Goal: Task Accomplishment & Management: Manage account settings

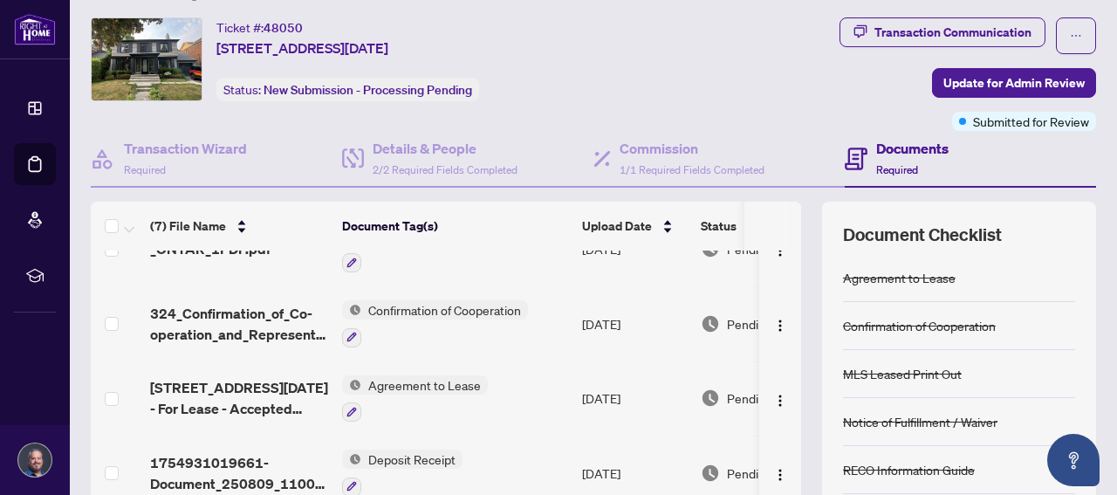
scroll to position [19, 0]
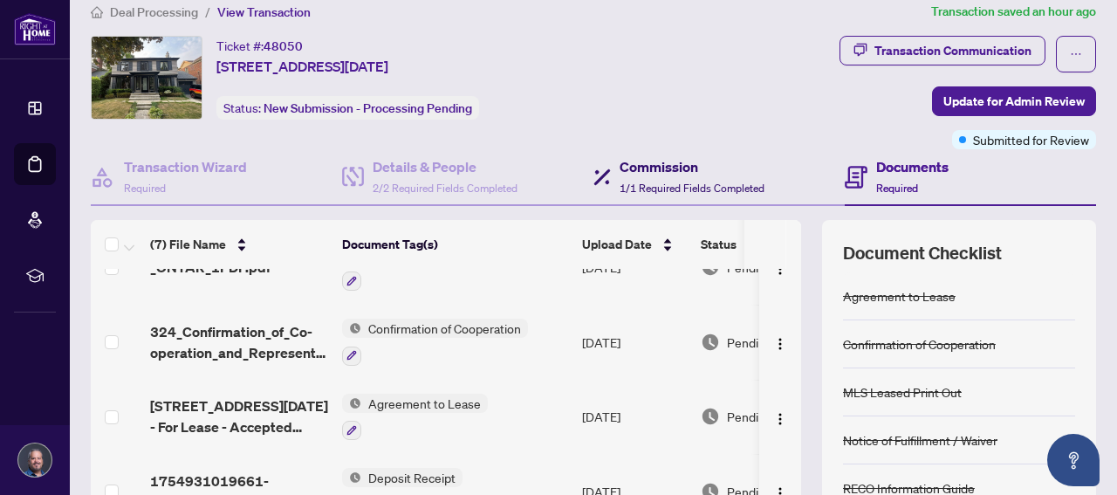
click at [621, 177] on div "Commission 1/1 Required Fields Completed" at bounding box center [692, 176] width 145 height 41
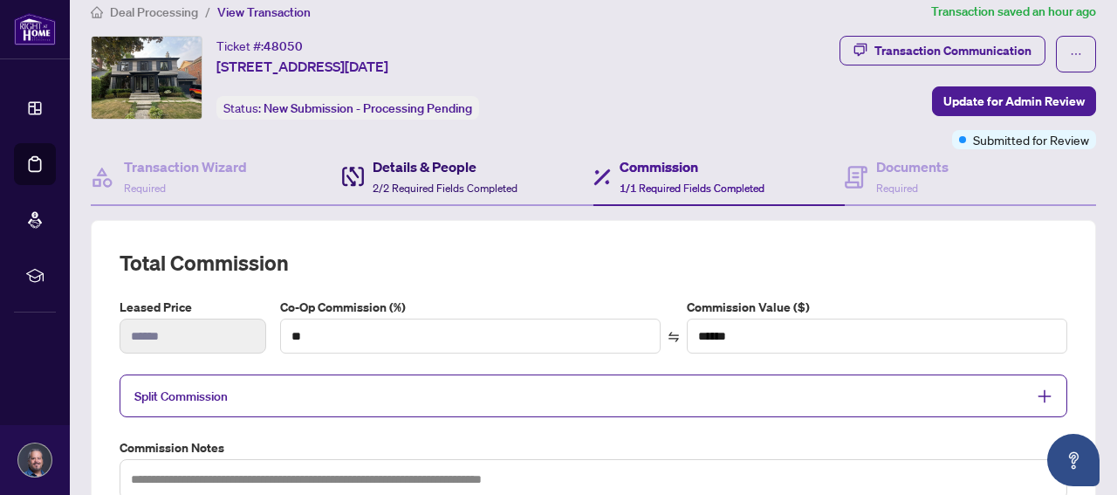
click at [445, 167] on h4 "Details & People" at bounding box center [445, 166] width 145 height 21
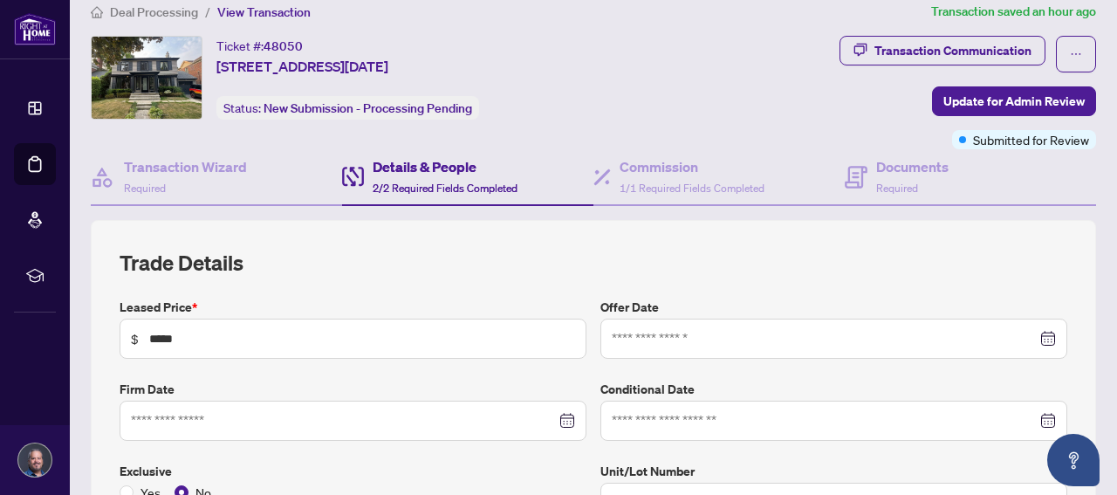
type input "**********"
click at [195, 168] on h4 "Transaction Wizard" at bounding box center [185, 166] width 123 height 21
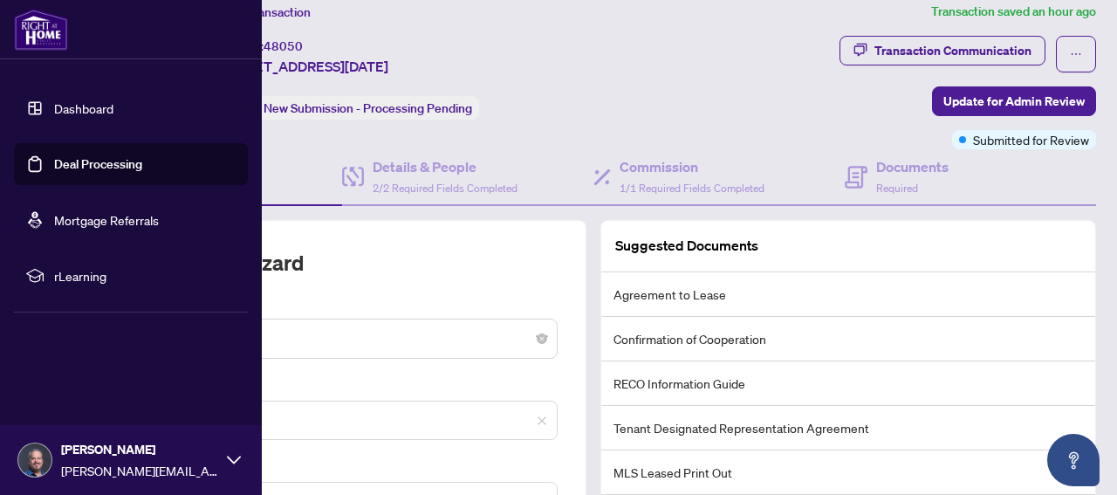
click at [64, 100] on link "Dashboard" at bounding box center [83, 108] width 59 height 16
